Goal: Information Seeking & Learning: Learn about a topic

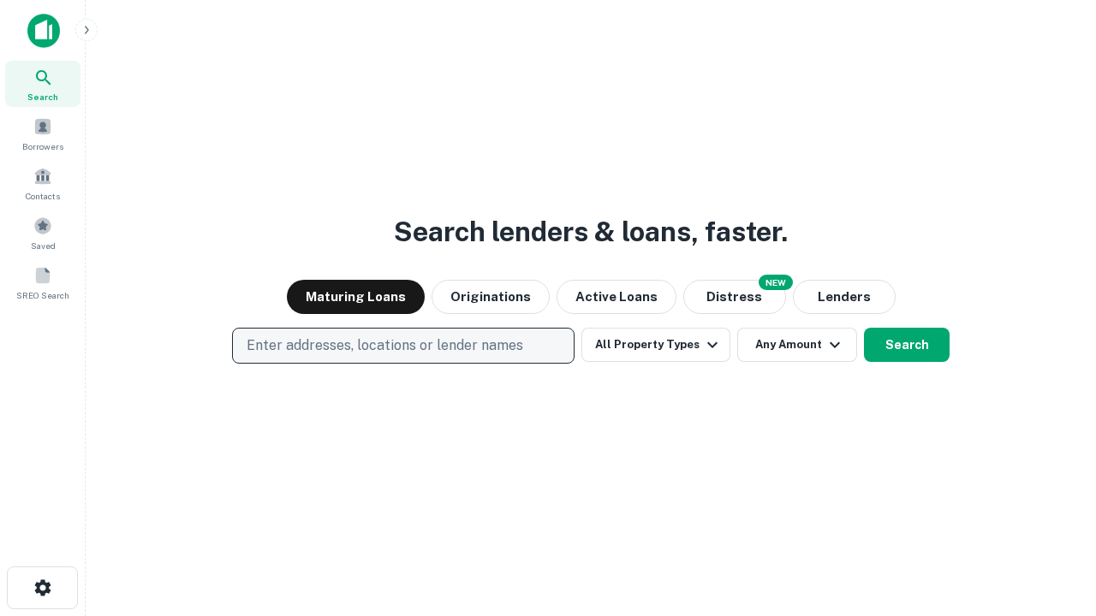
click at [402, 346] on p "Enter addresses, locations or lender names" at bounding box center [385, 346] width 277 height 21
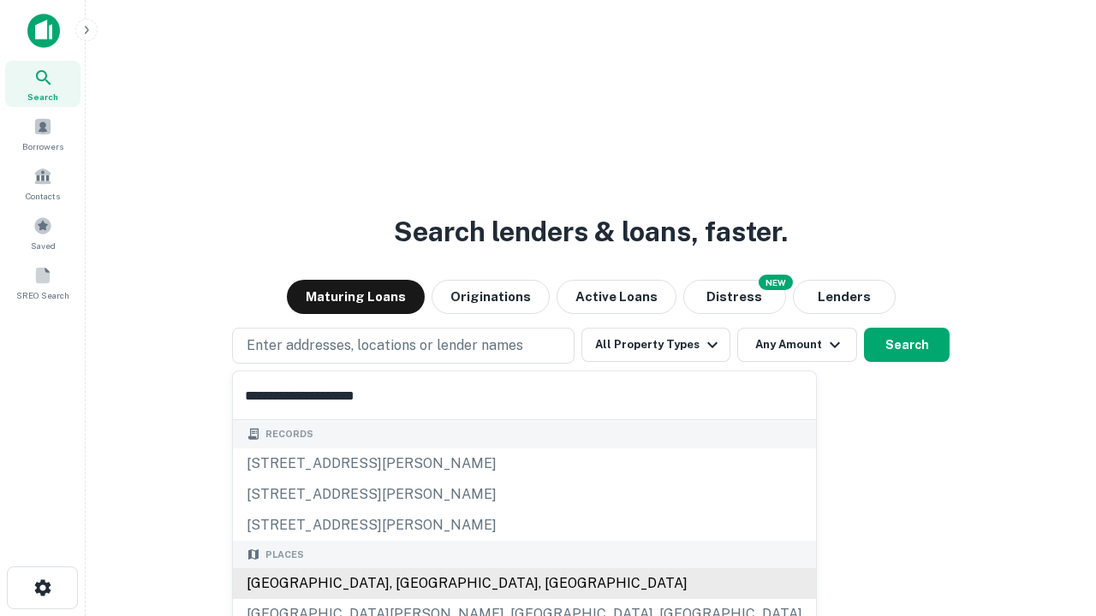
click at [409, 584] on div "[GEOGRAPHIC_DATA], [GEOGRAPHIC_DATA], [GEOGRAPHIC_DATA]" at bounding box center [524, 584] width 583 height 31
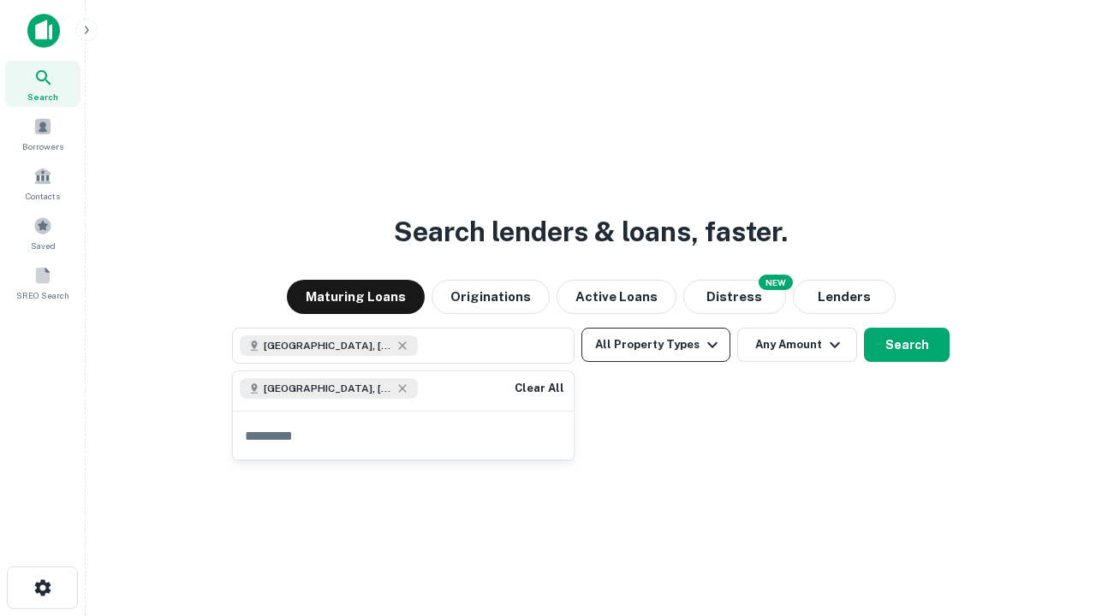
click at [656, 345] on button "All Property Types" at bounding box center [655, 345] width 149 height 34
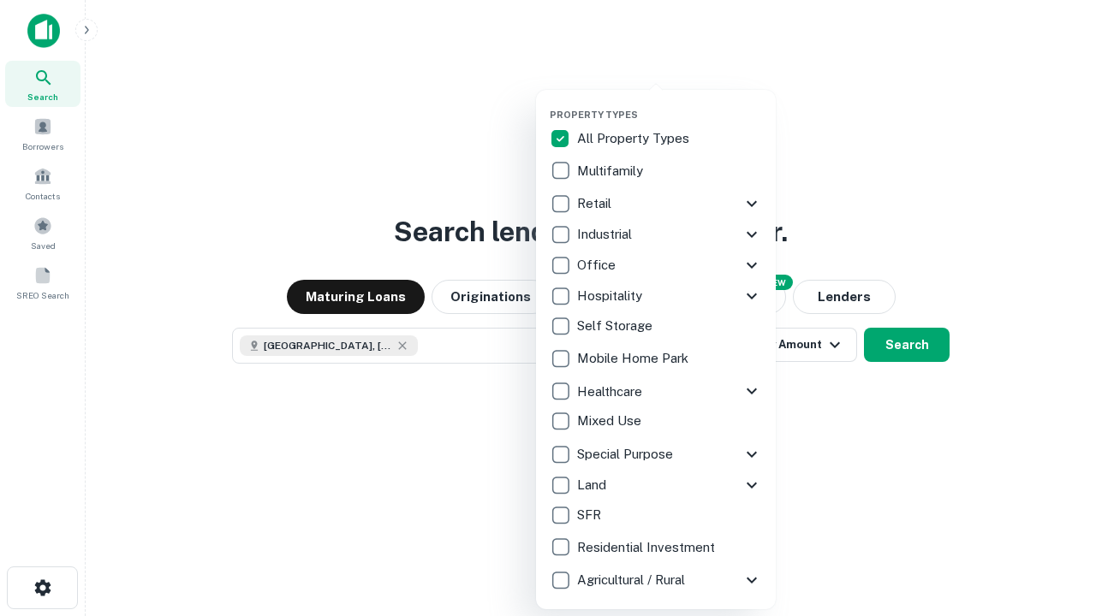
click at [670, 104] on button "button" at bounding box center [670, 104] width 240 height 1
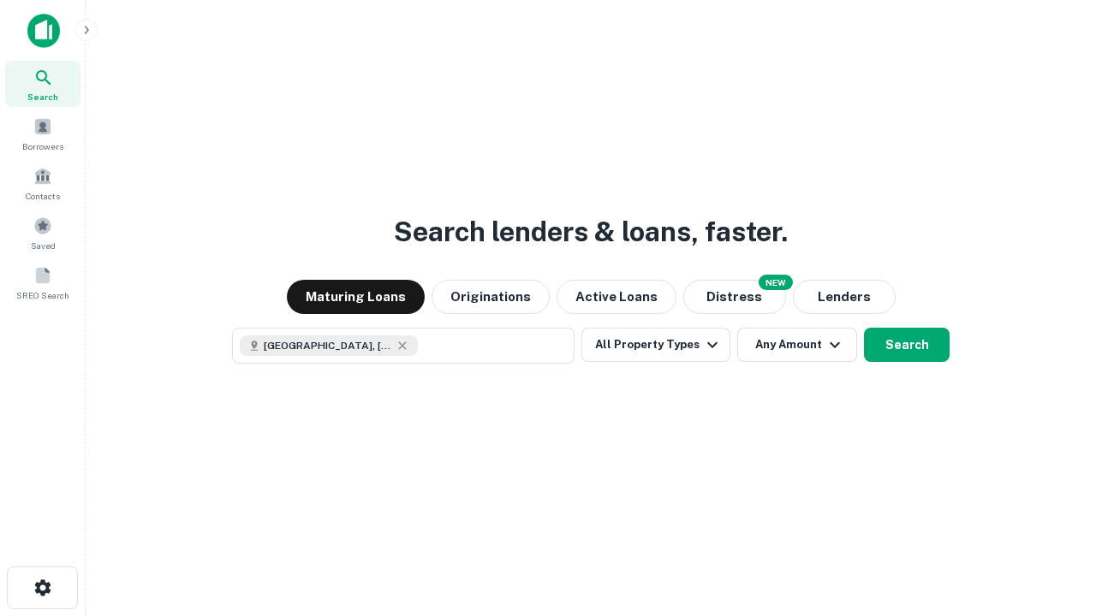
scroll to position [27, 0]
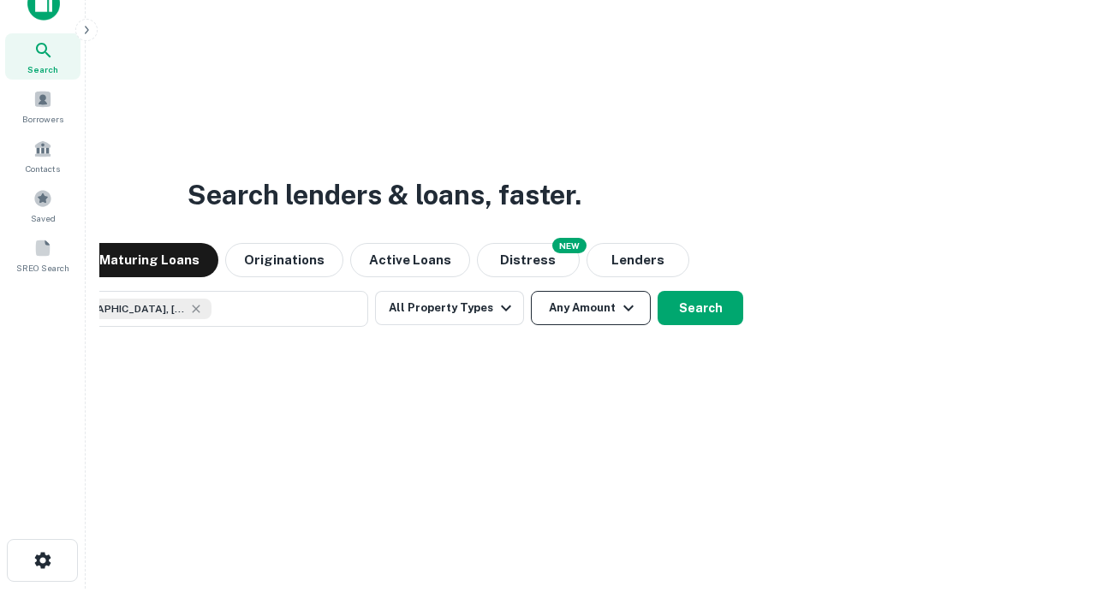
click at [531, 291] on button "Any Amount" at bounding box center [591, 308] width 120 height 34
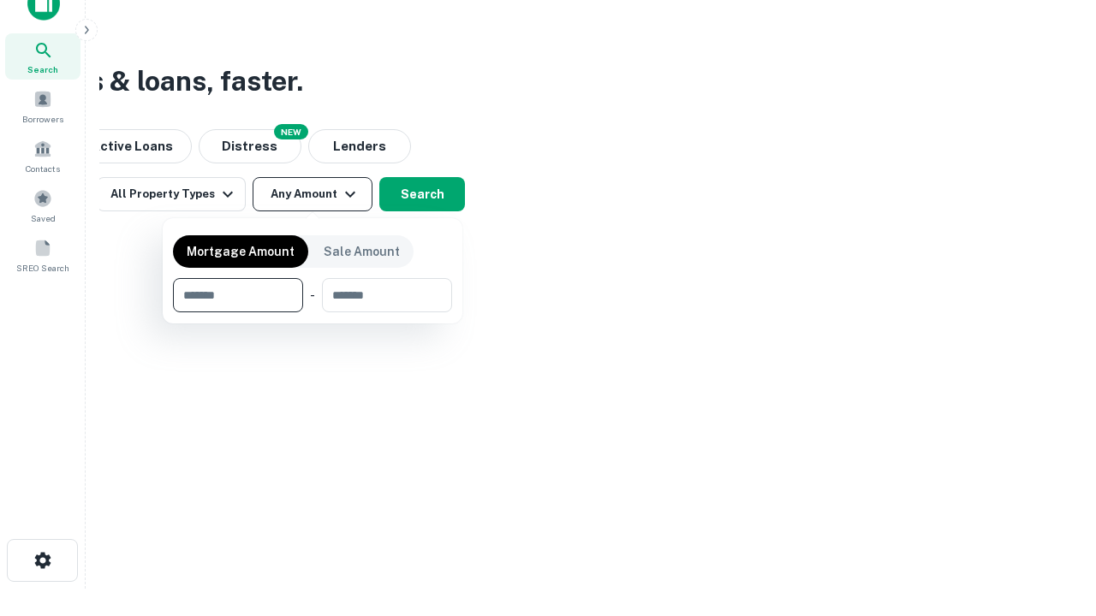
type input "*******"
click at [313, 313] on button "button" at bounding box center [312, 313] width 279 height 1
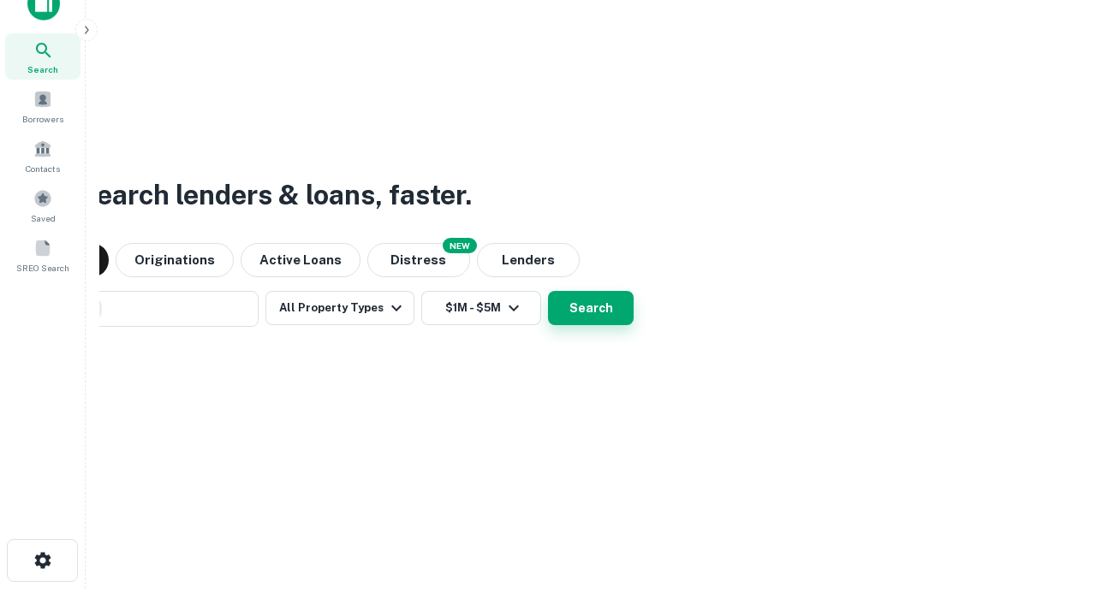
click at [548, 291] on button "Search" at bounding box center [591, 308] width 86 height 34
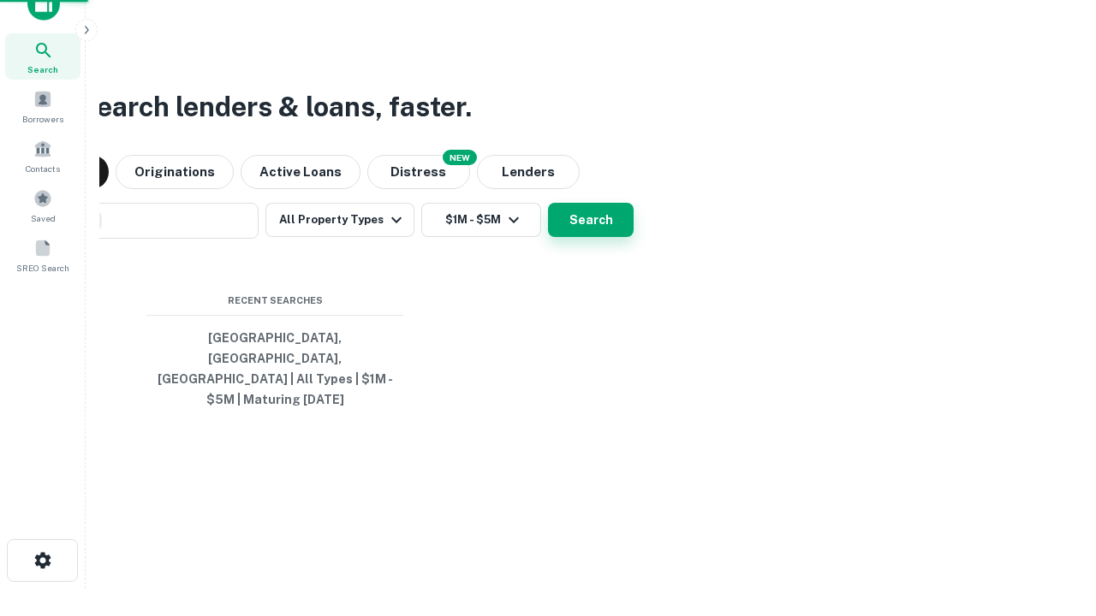
scroll to position [56, 485]
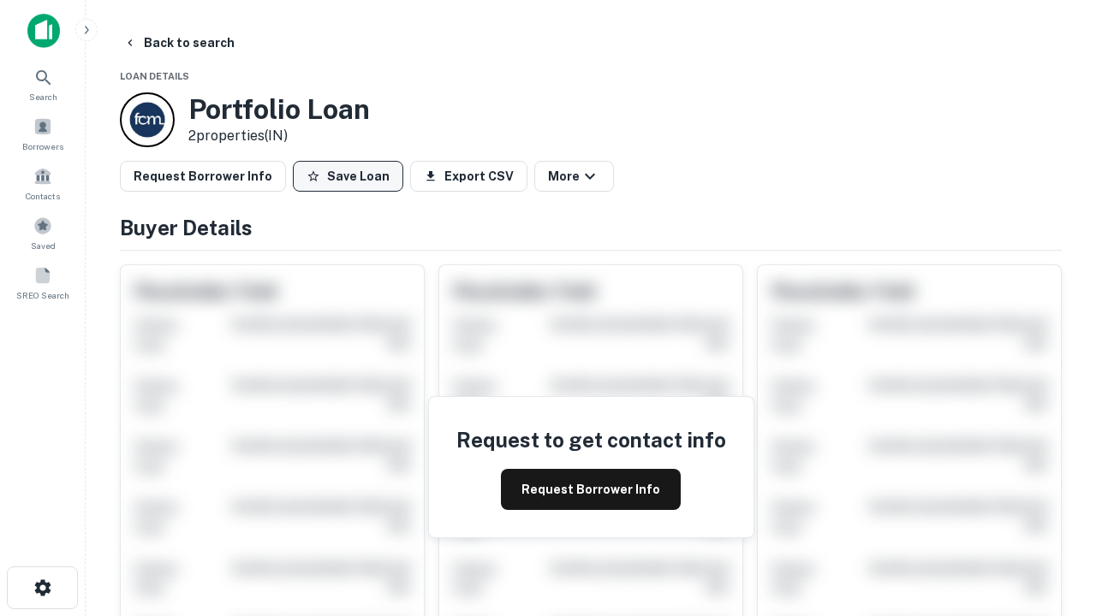
click at [348, 176] on button "Save Loan" at bounding box center [348, 176] width 110 height 31
click at [352, 176] on button "Loan Saved" at bounding box center [352, 176] width 118 height 31
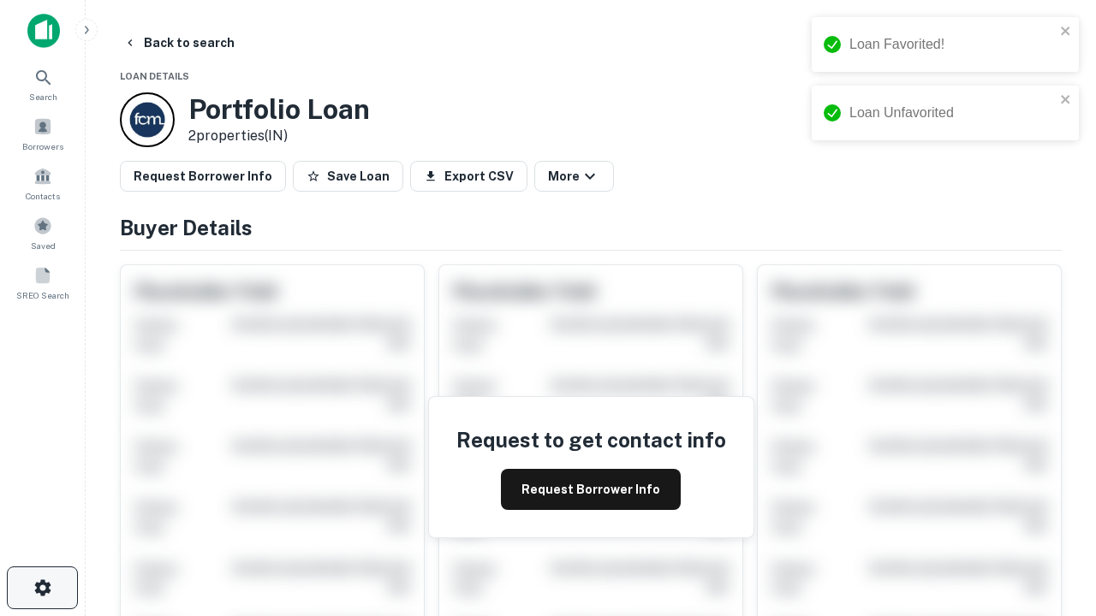
click at [42, 588] on icon "button" at bounding box center [43, 588] width 21 height 21
